Goal: Task Accomplishment & Management: Manage account settings

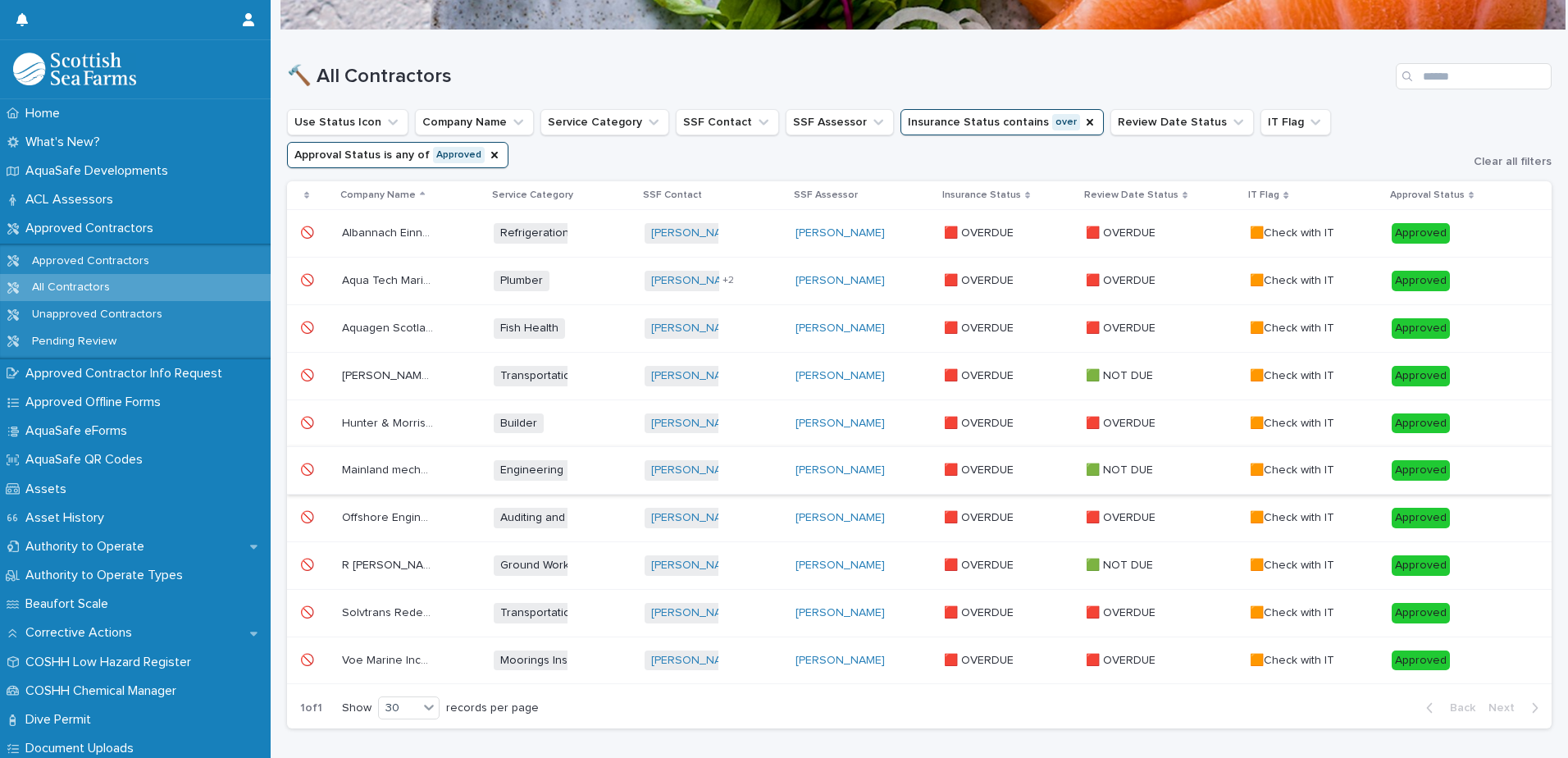
scroll to position [211, 0]
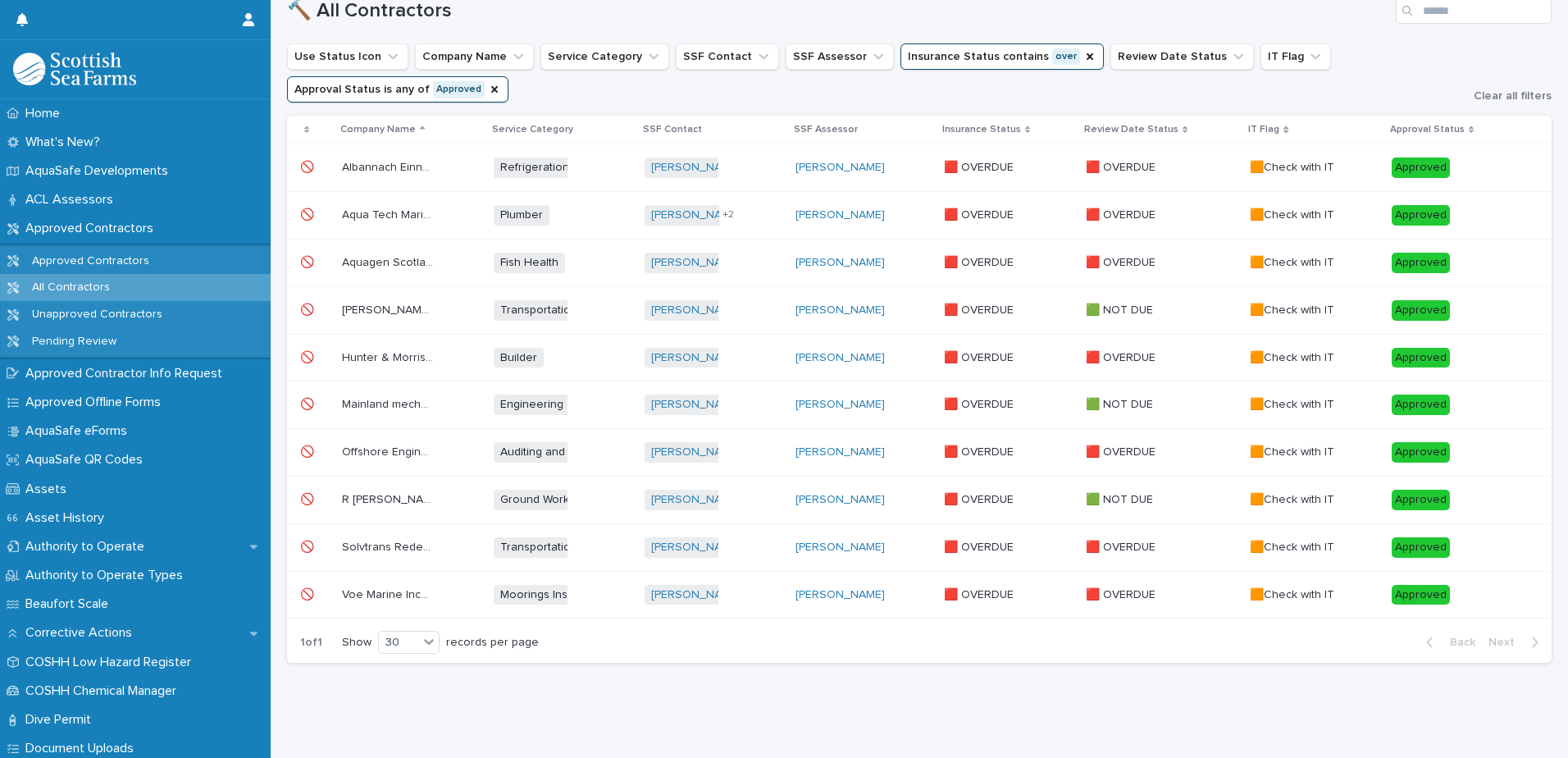
click at [386, 394] on p "Mainland mechanical services" at bounding box center [389, 402] width 94 height 17
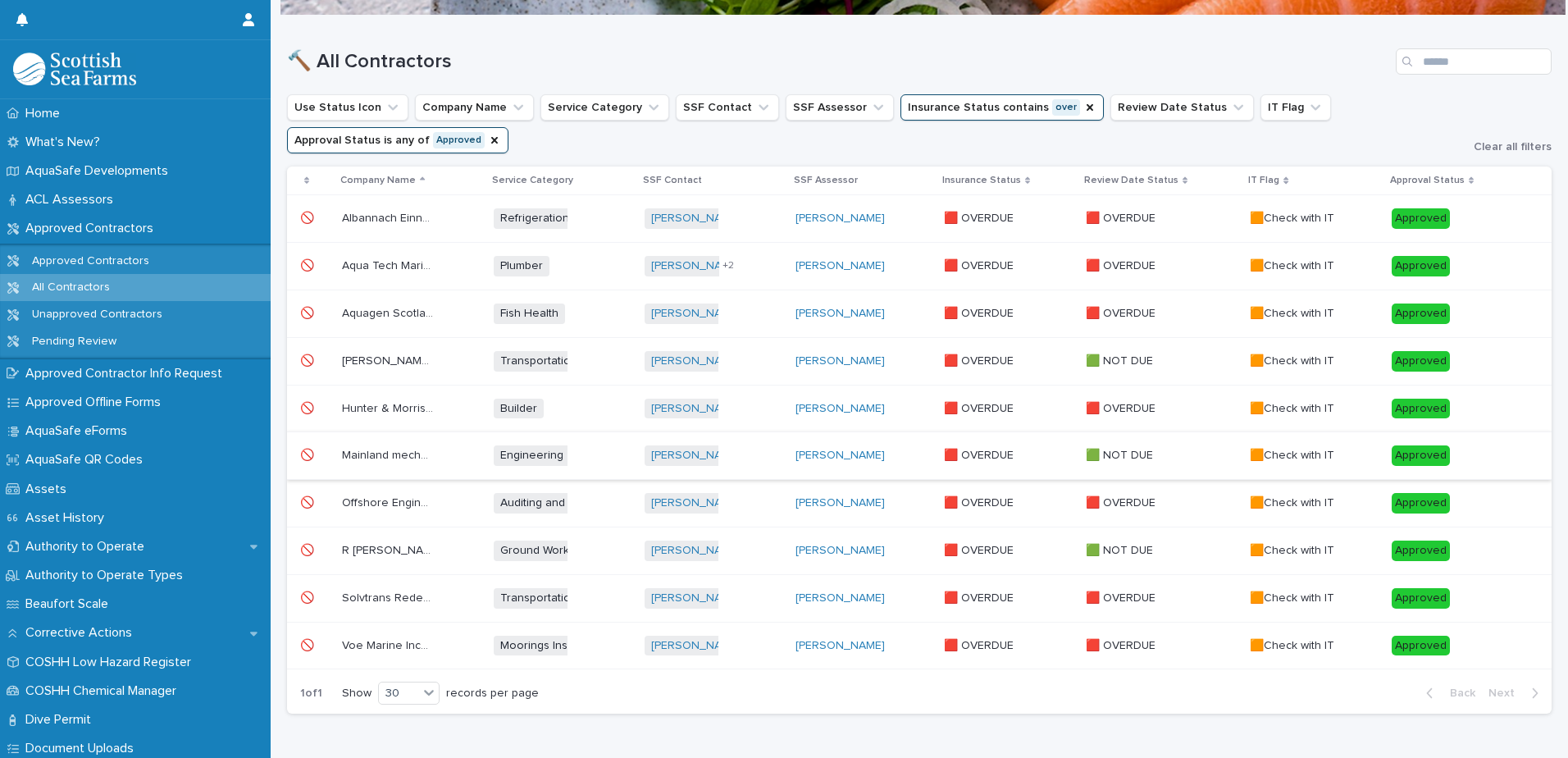
scroll to position [164, 0]
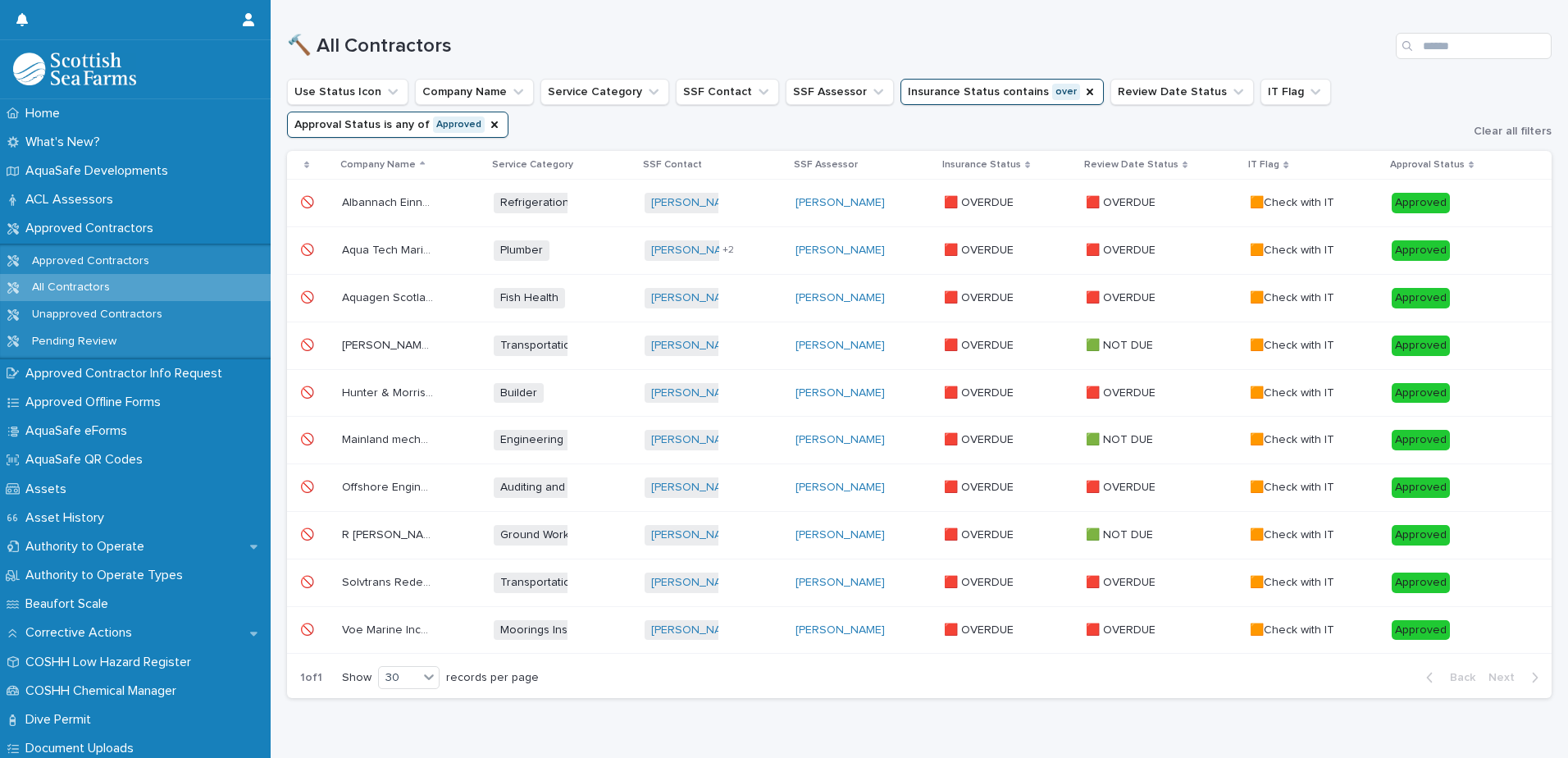
click at [378, 435] on p "Mainland mechanical services" at bounding box center [389, 438] width 94 height 17
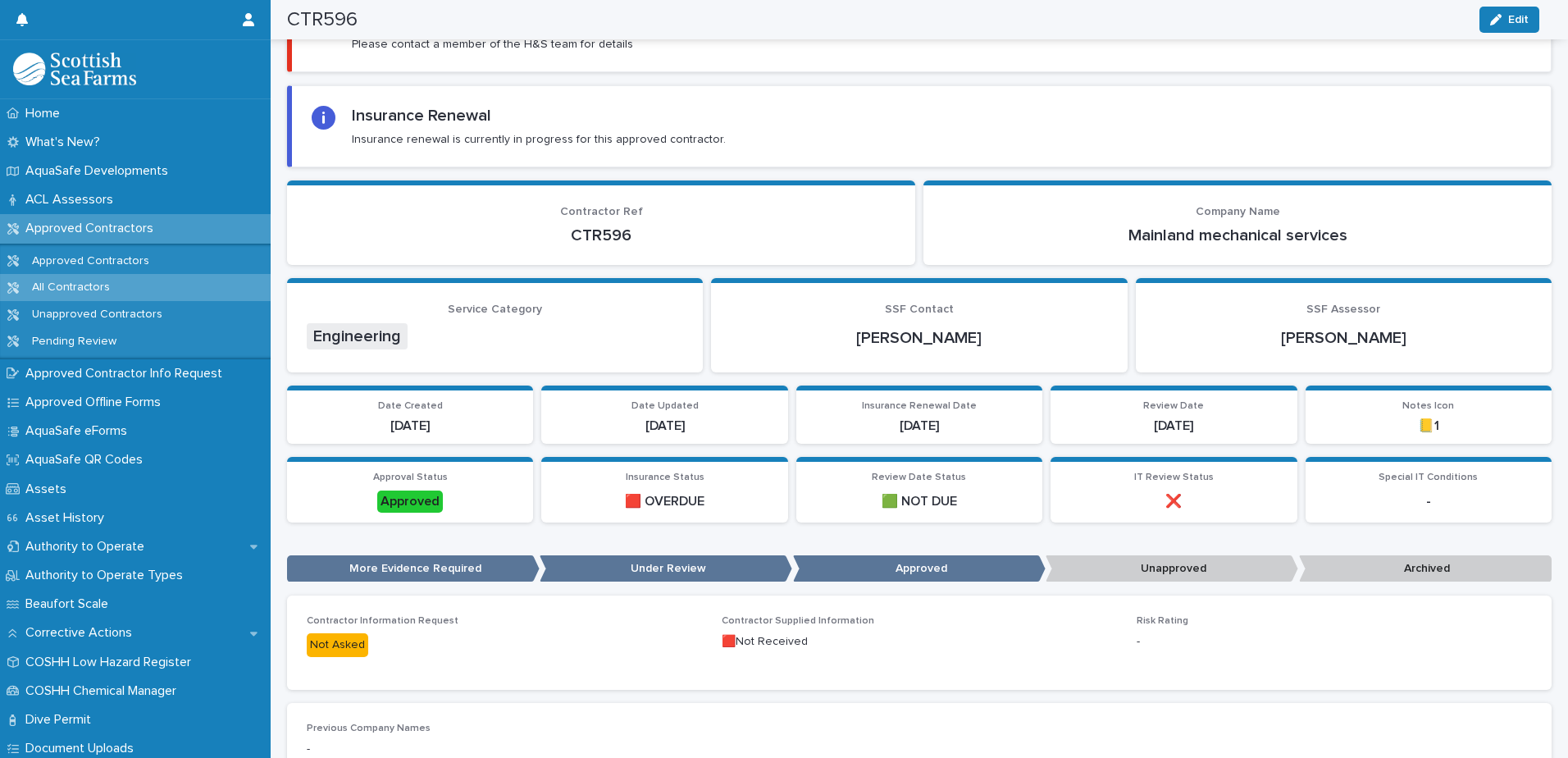
scroll to position [165, 0]
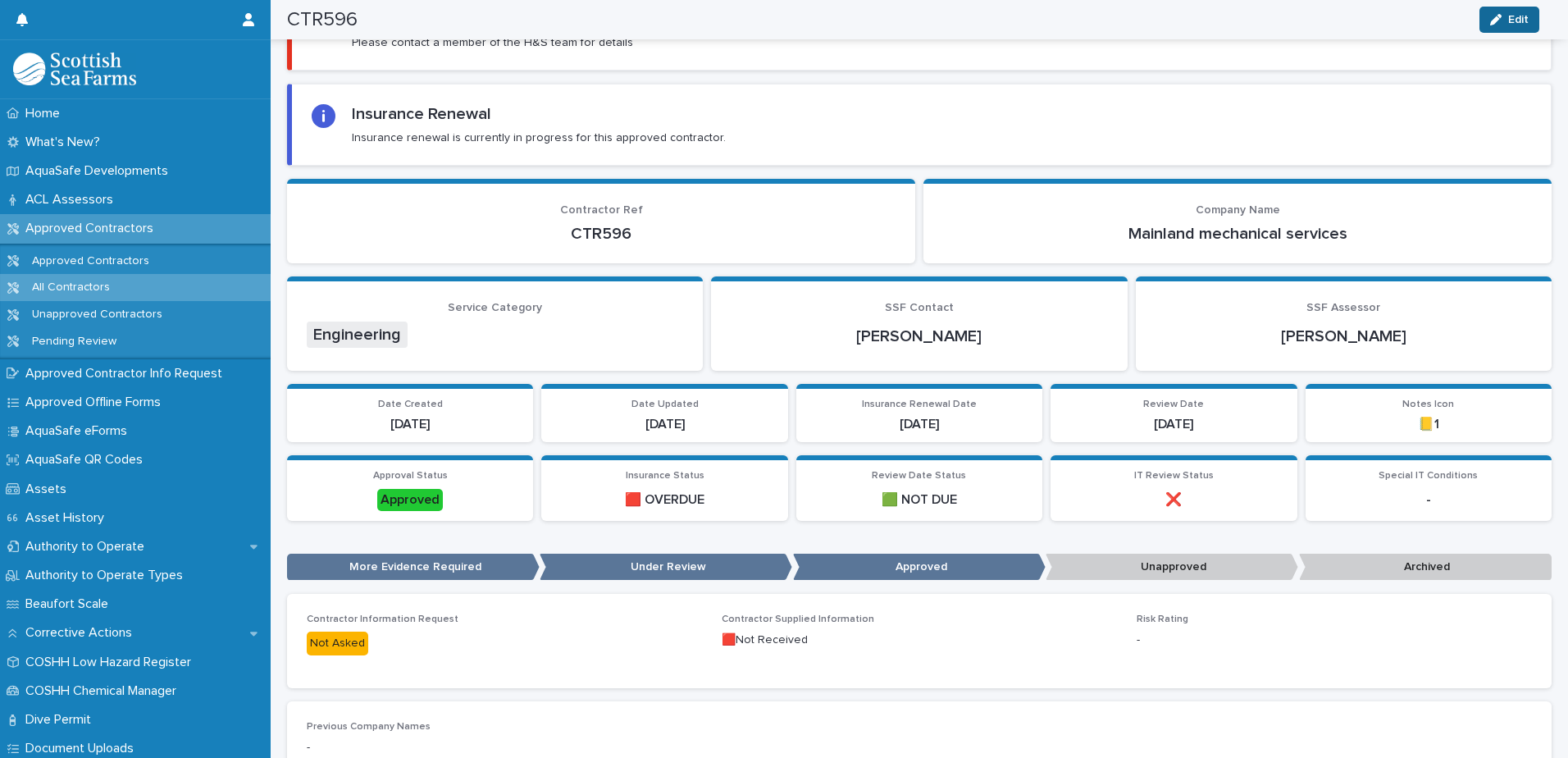
click at [1494, 23] on icon "button" at bounding box center [1495, 19] width 12 height 12
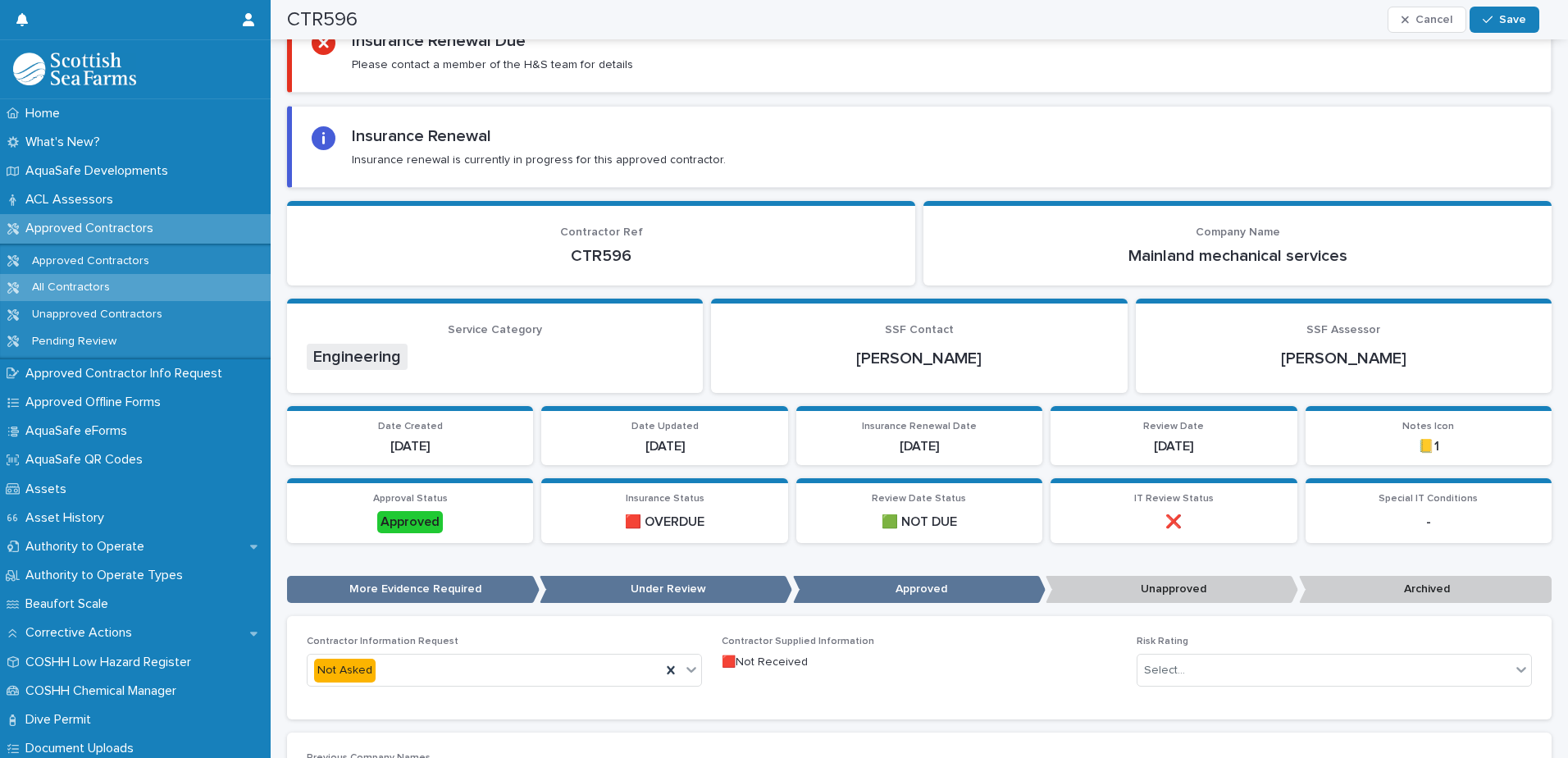
click at [1397, 594] on p "Archived" at bounding box center [1424, 590] width 252 height 27
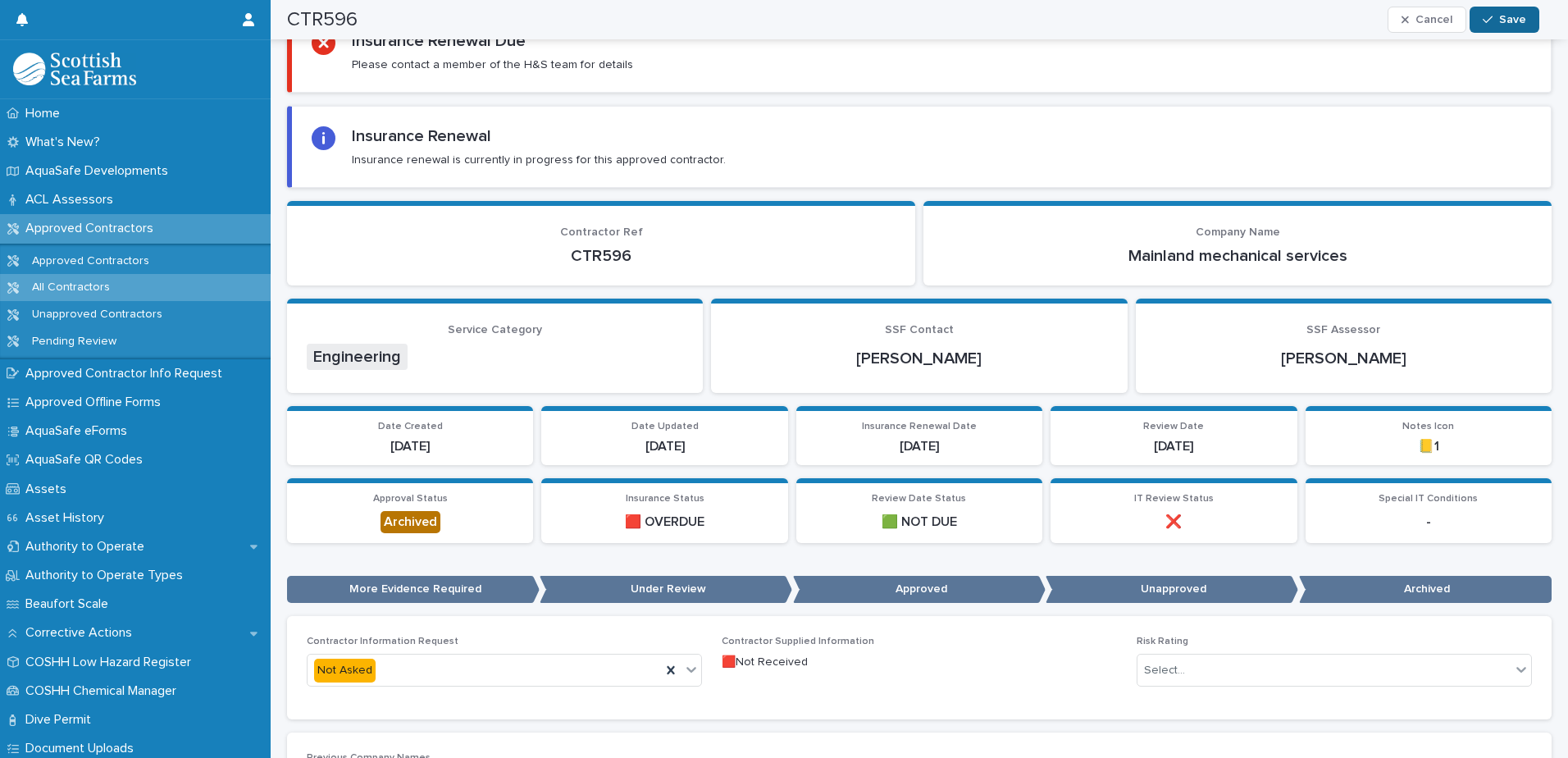
click at [1499, 10] on button "Save" at bounding box center [1504, 19] width 69 height 27
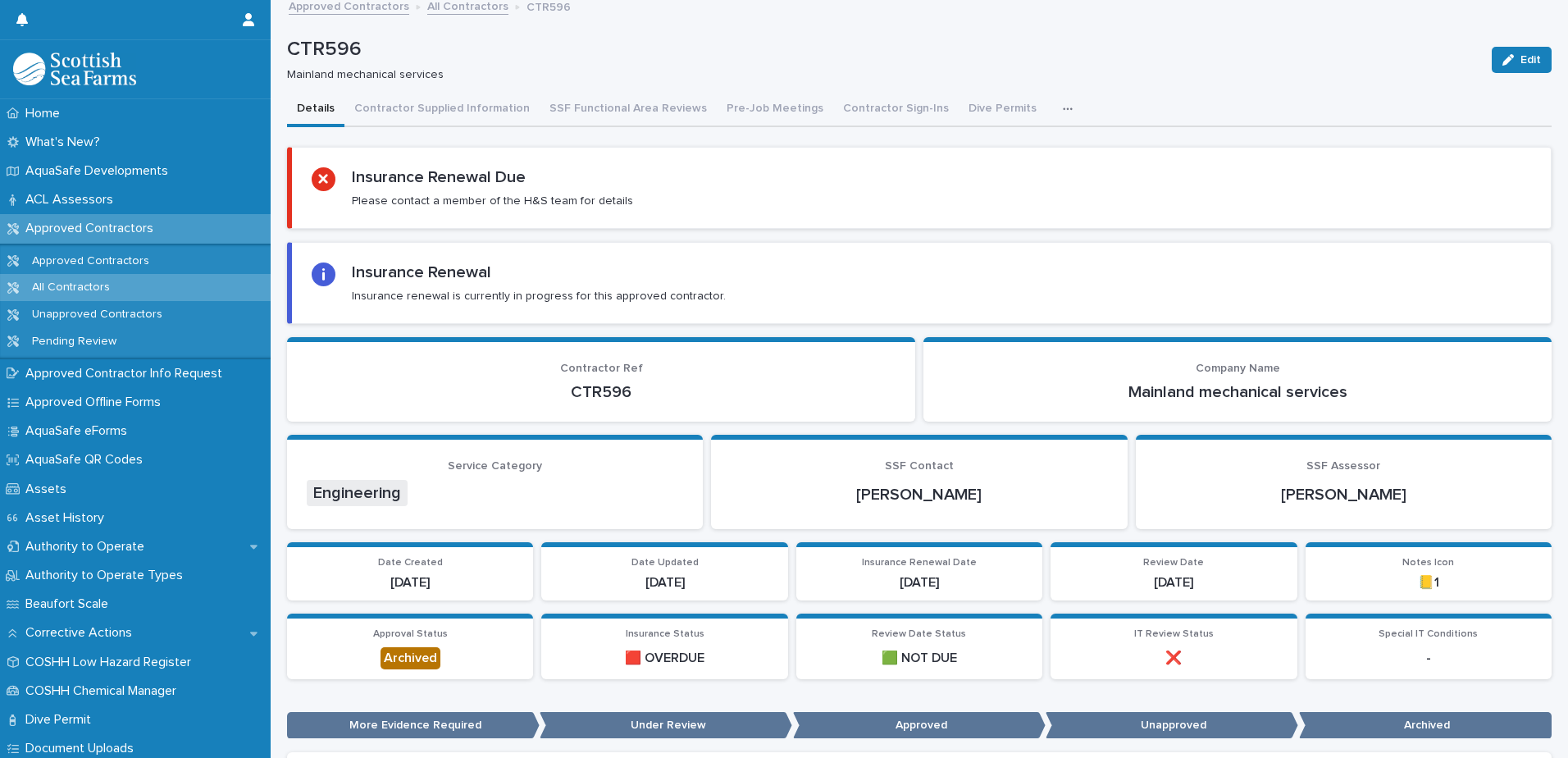
scroll to position [0, 0]
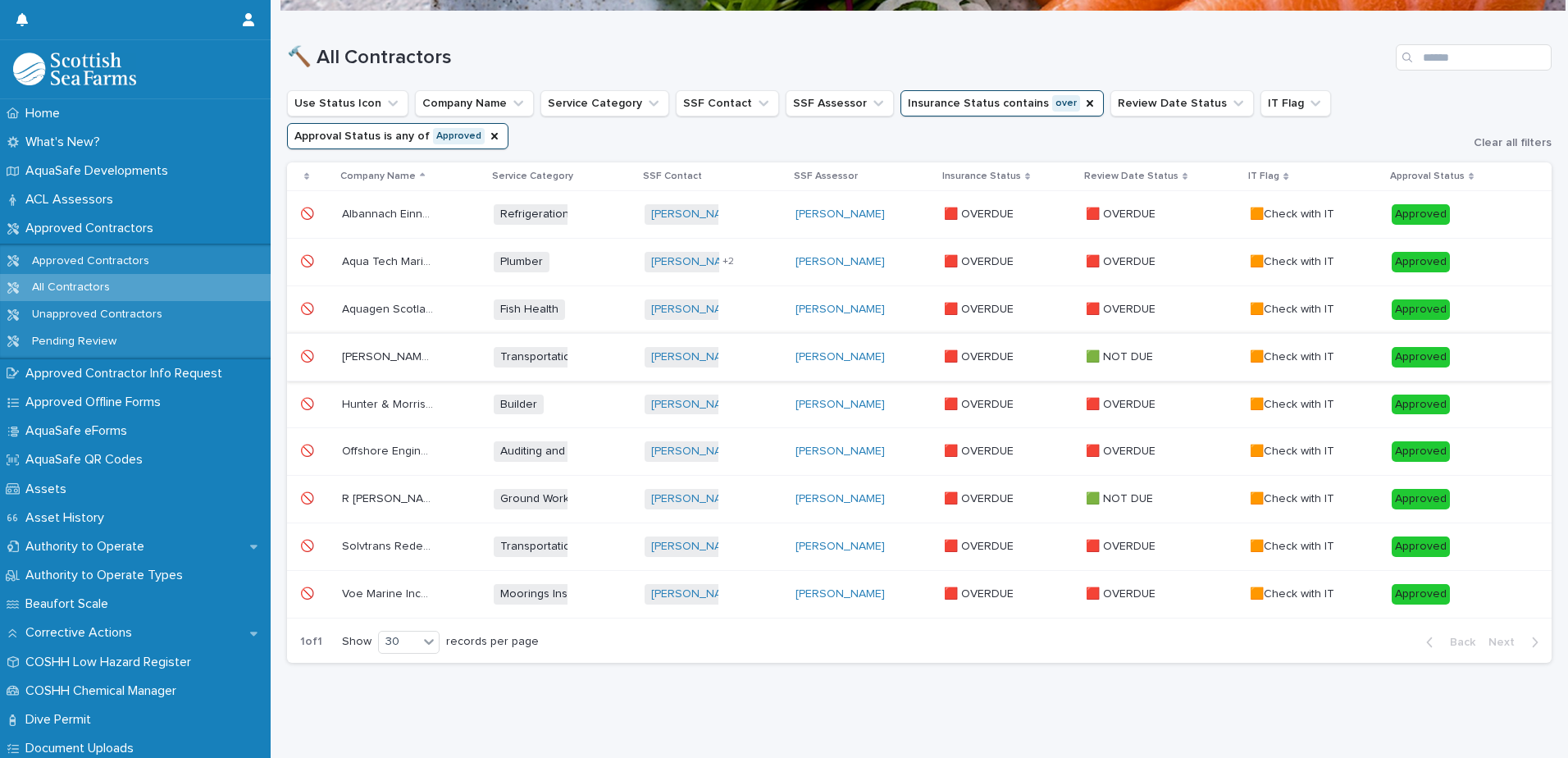
scroll to position [165, 0]
click at [409, 441] on p "Offshore Engineering Ltd" at bounding box center [389, 449] width 94 height 17
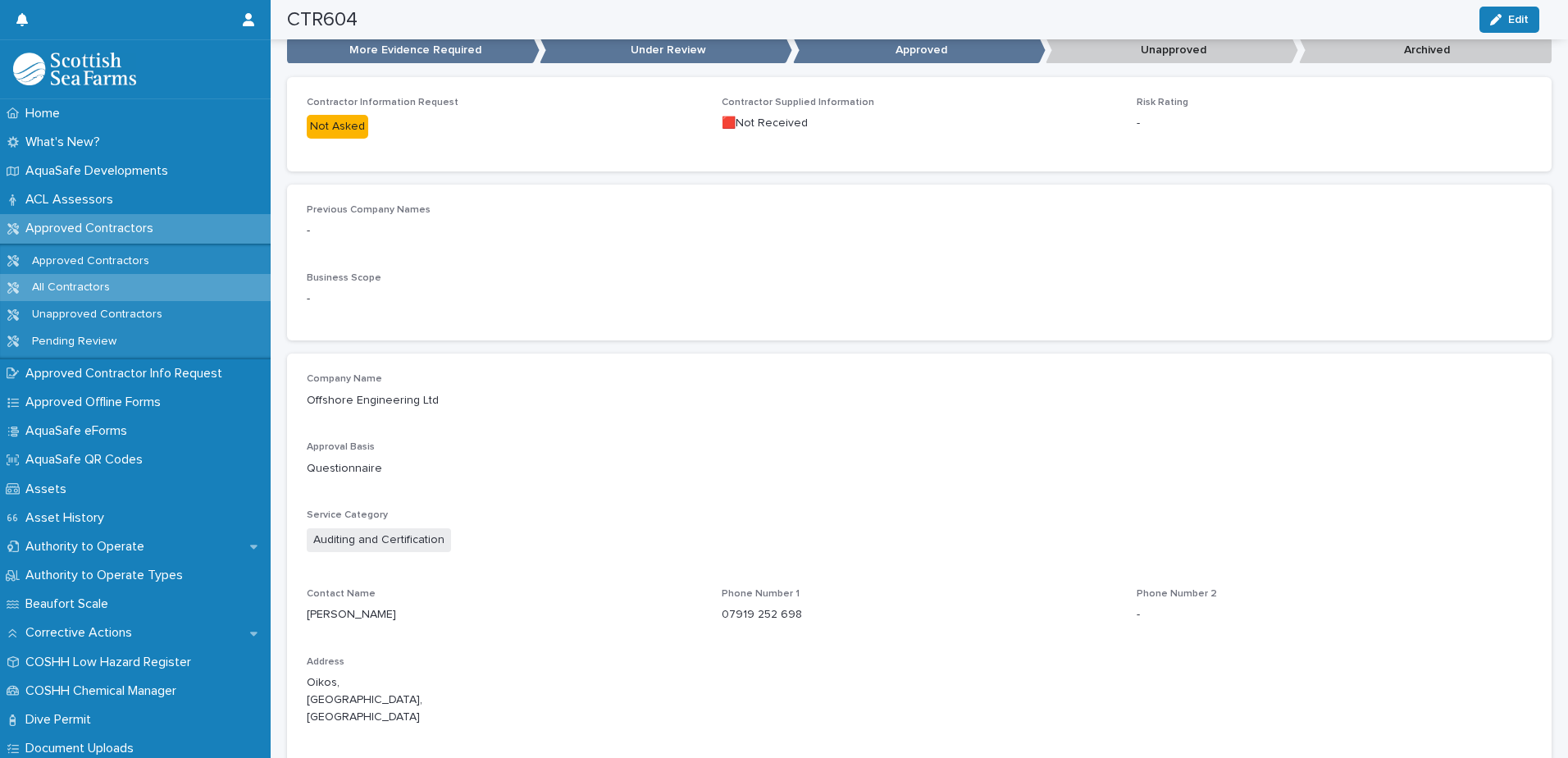
scroll to position [833, 0]
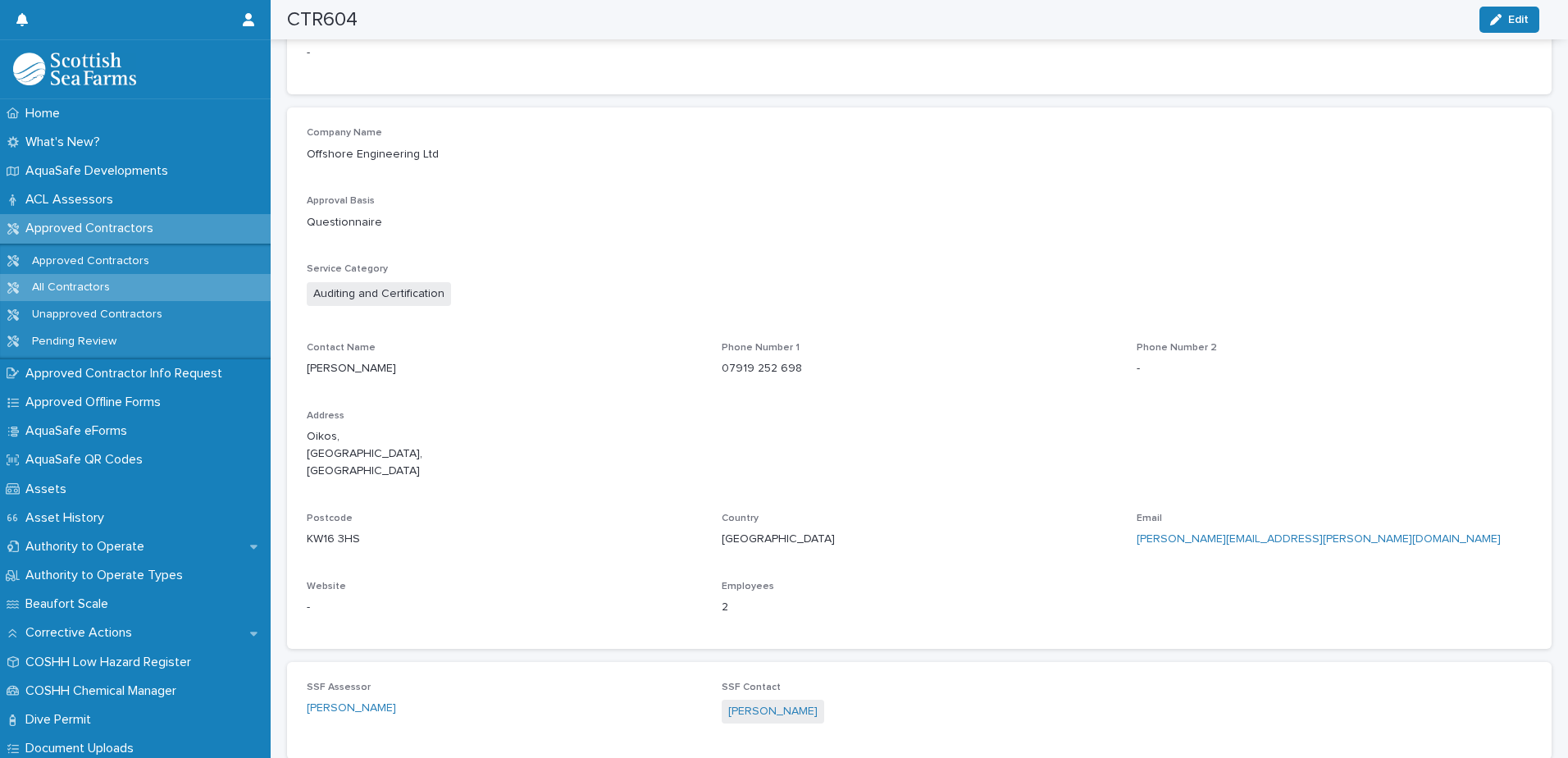
click at [1188, 544] on link "[PERSON_NAME][EMAIL_ADDRESS][PERSON_NAME][DOMAIN_NAME]" at bounding box center [1318, 539] width 364 height 12
click at [1192, 544] on link "[PERSON_NAME][EMAIL_ADDRESS][PERSON_NAME][DOMAIN_NAME]" at bounding box center [1318, 539] width 364 height 12
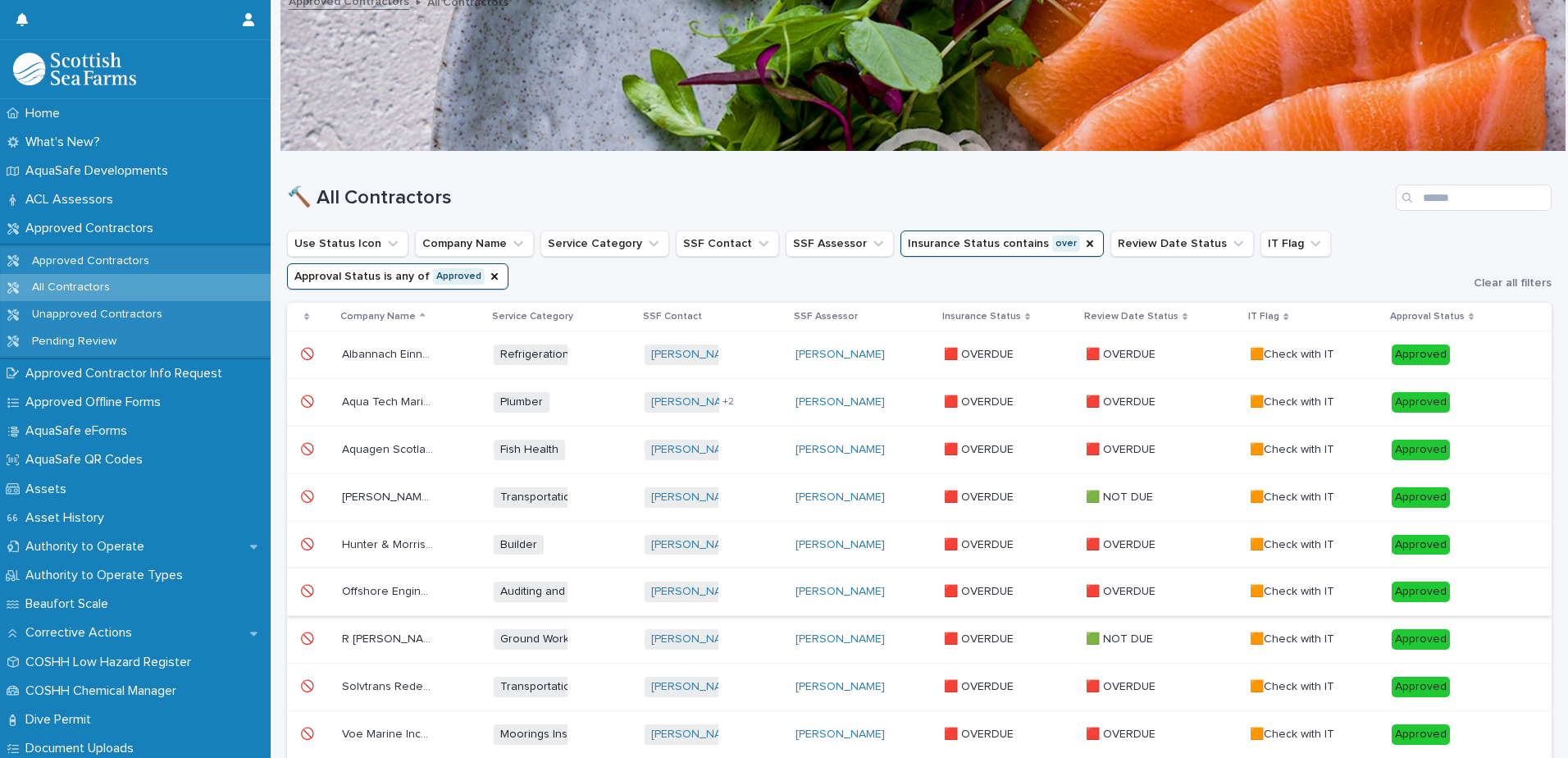
scroll to position [165, 0]
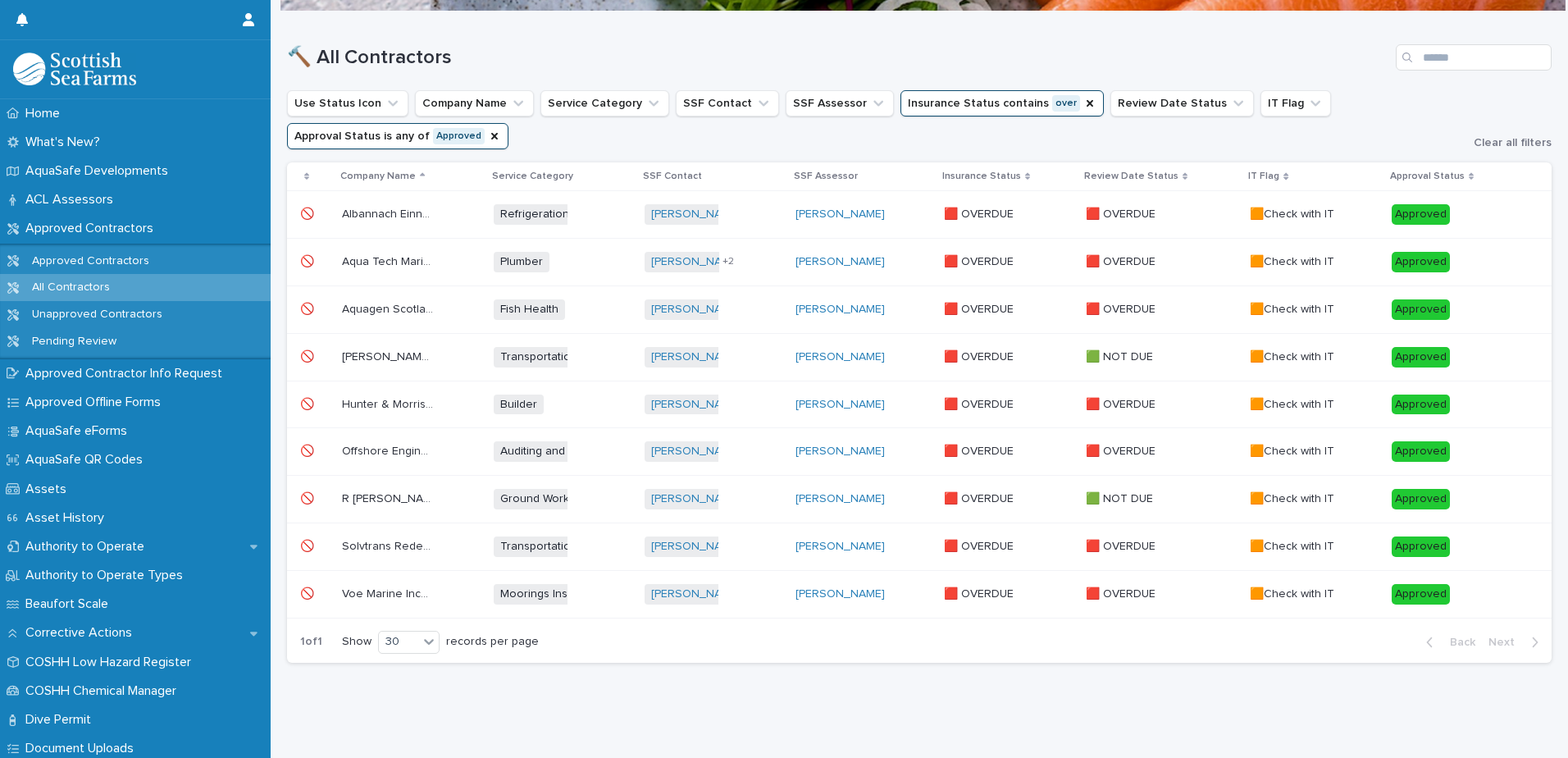
click at [404, 488] on p "R [PERSON_NAME] Agri Services" at bounding box center [389, 496] width 94 height 17
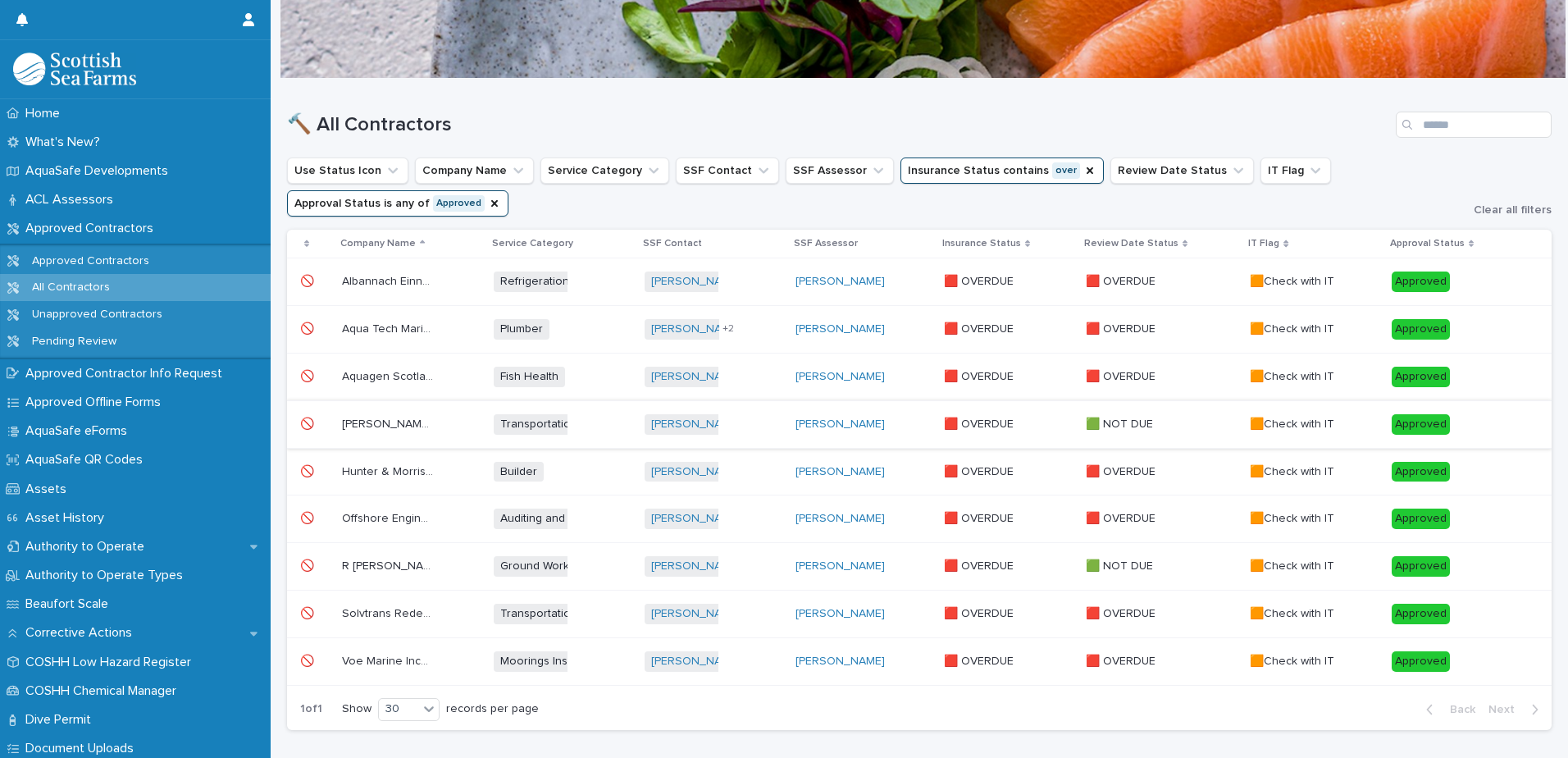
scroll to position [165, 0]
